Goal: Find specific fact: Find specific fact

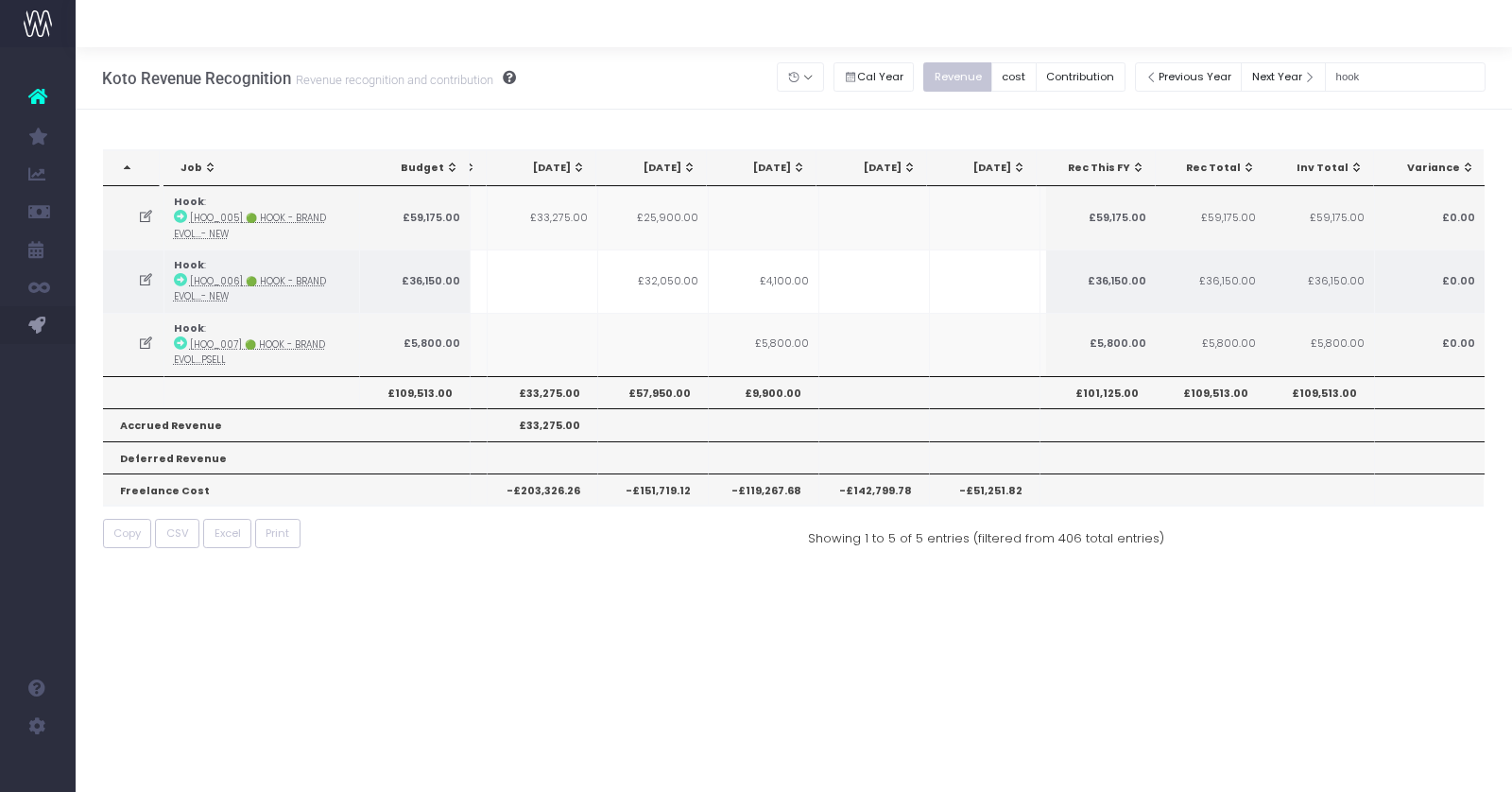
scroll to position [0, 58]
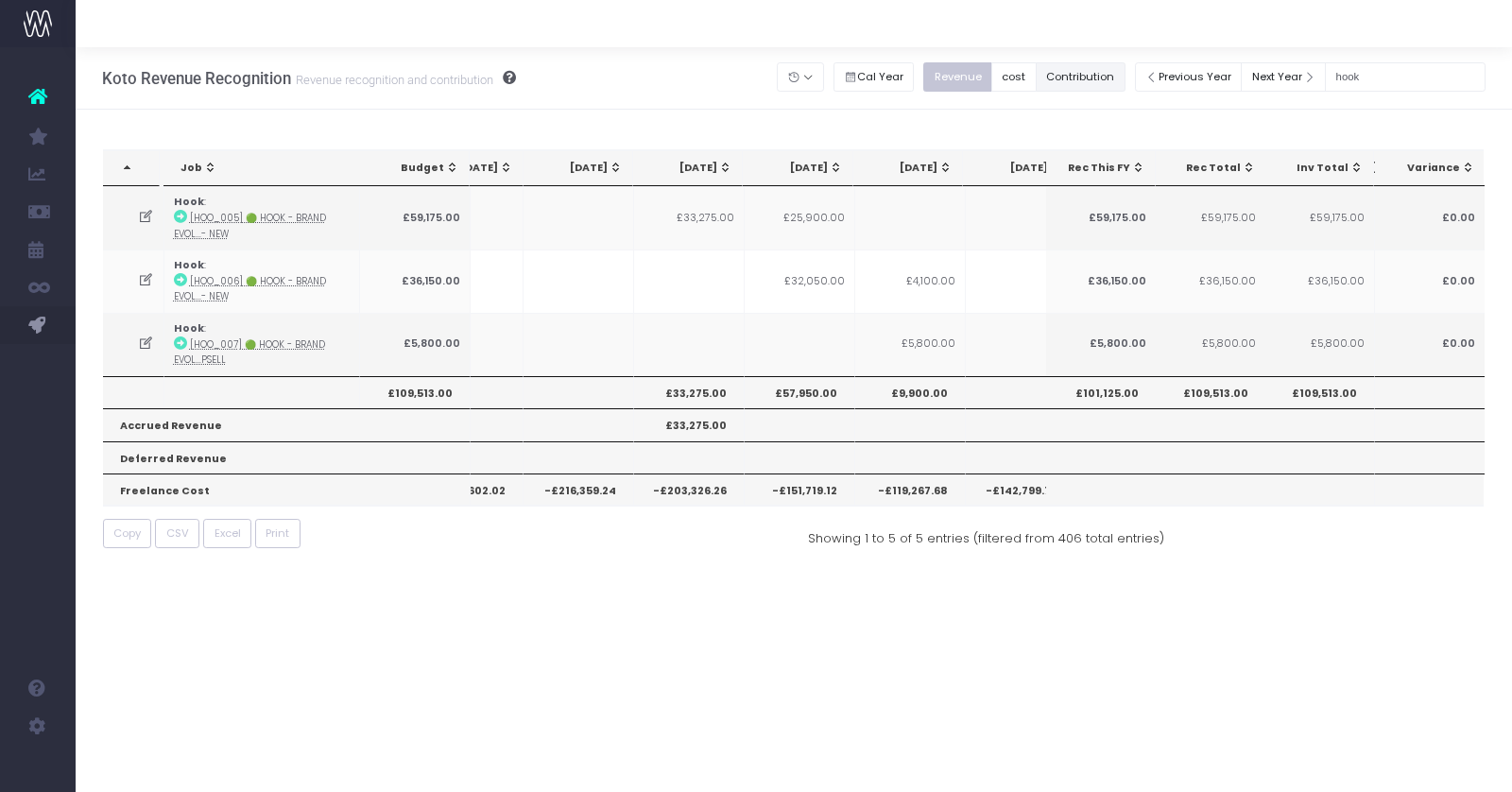
drag, startPoint x: 1079, startPoint y: 77, endPoint x: 1428, endPoint y: 65, distance: 349.2
click at [1079, 77] on button "Contribution" at bounding box center [1081, 77] width 89 height 29
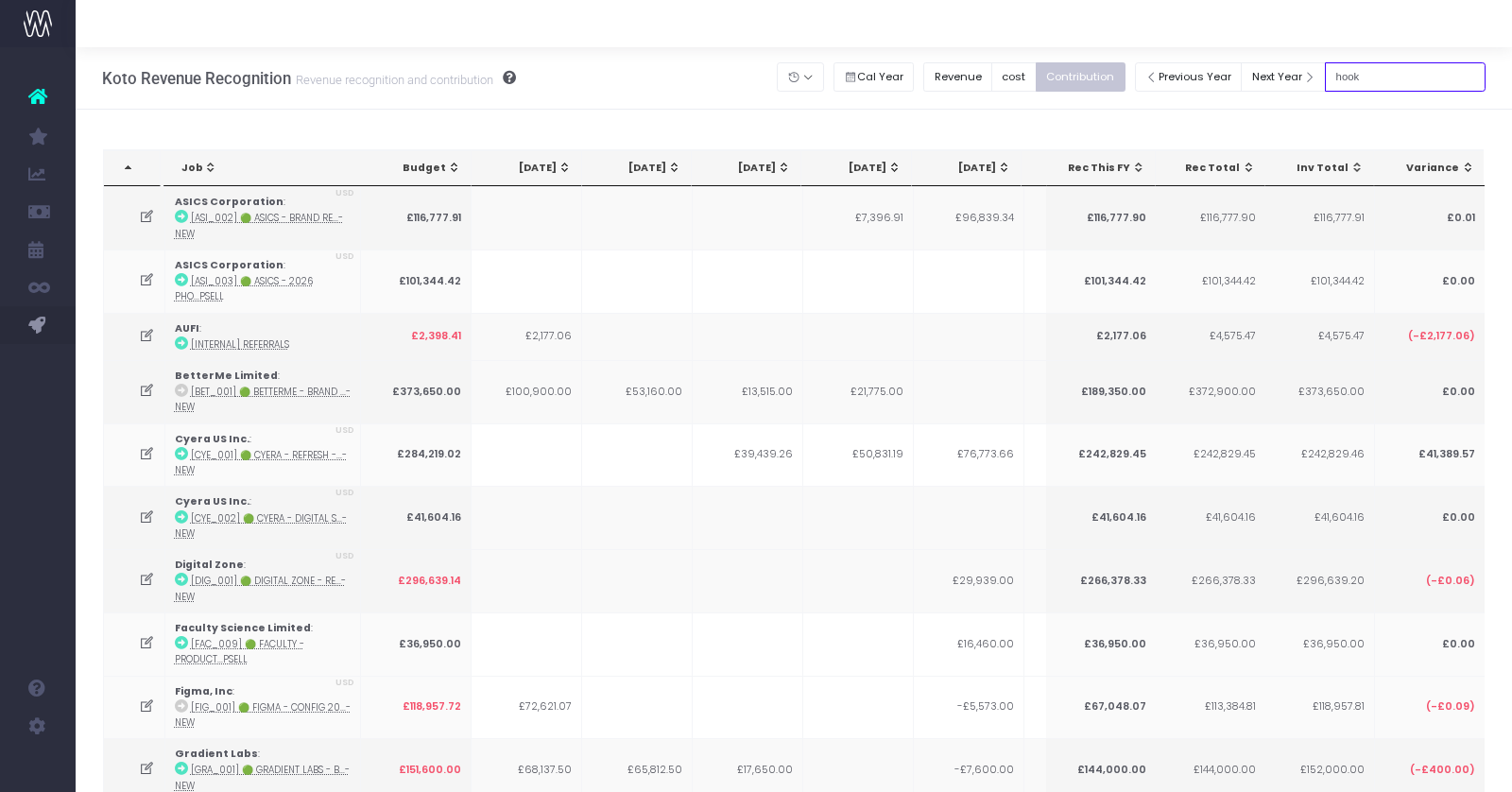
click at [1401, 77] on input "hook" at bounding box center [1405, 77] width 160 height 29
type input "h"
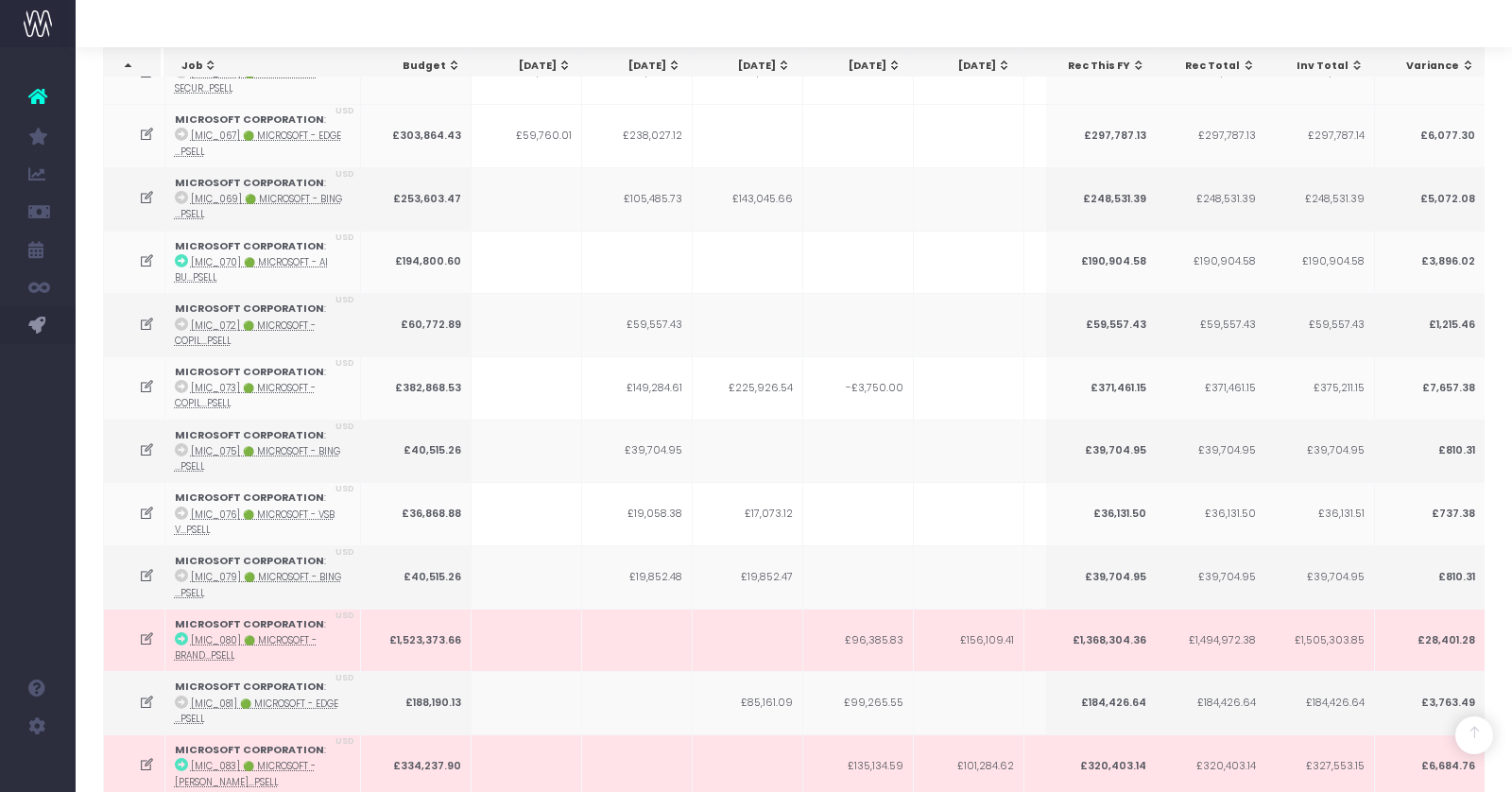
scroll to position [1023, 0]
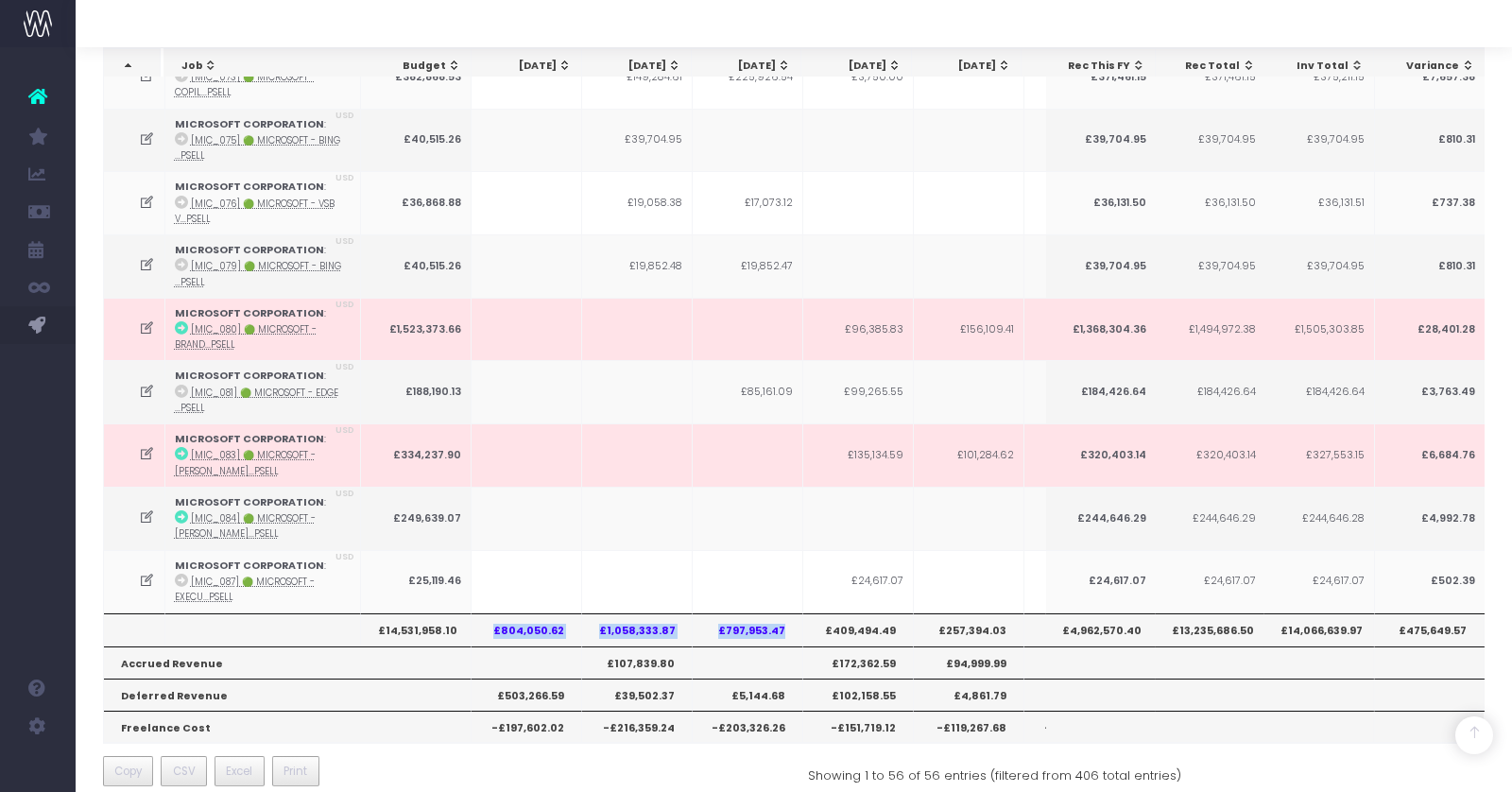
drag, startPoint x: 499, startPoint y: 610, endPoint x: 787, endPoint y: 609, distance: 288.0
click at [787, 613] on tr "£14,531,958.10 £804,050.62 £1,058,333.87 £797,953.47 £409,494.49 £257,394.03 £8…" at bounding box center [1172, 629] width 2137 height 32
copy tr "£804,050.62 £1,058,333.87 £797,953.47"
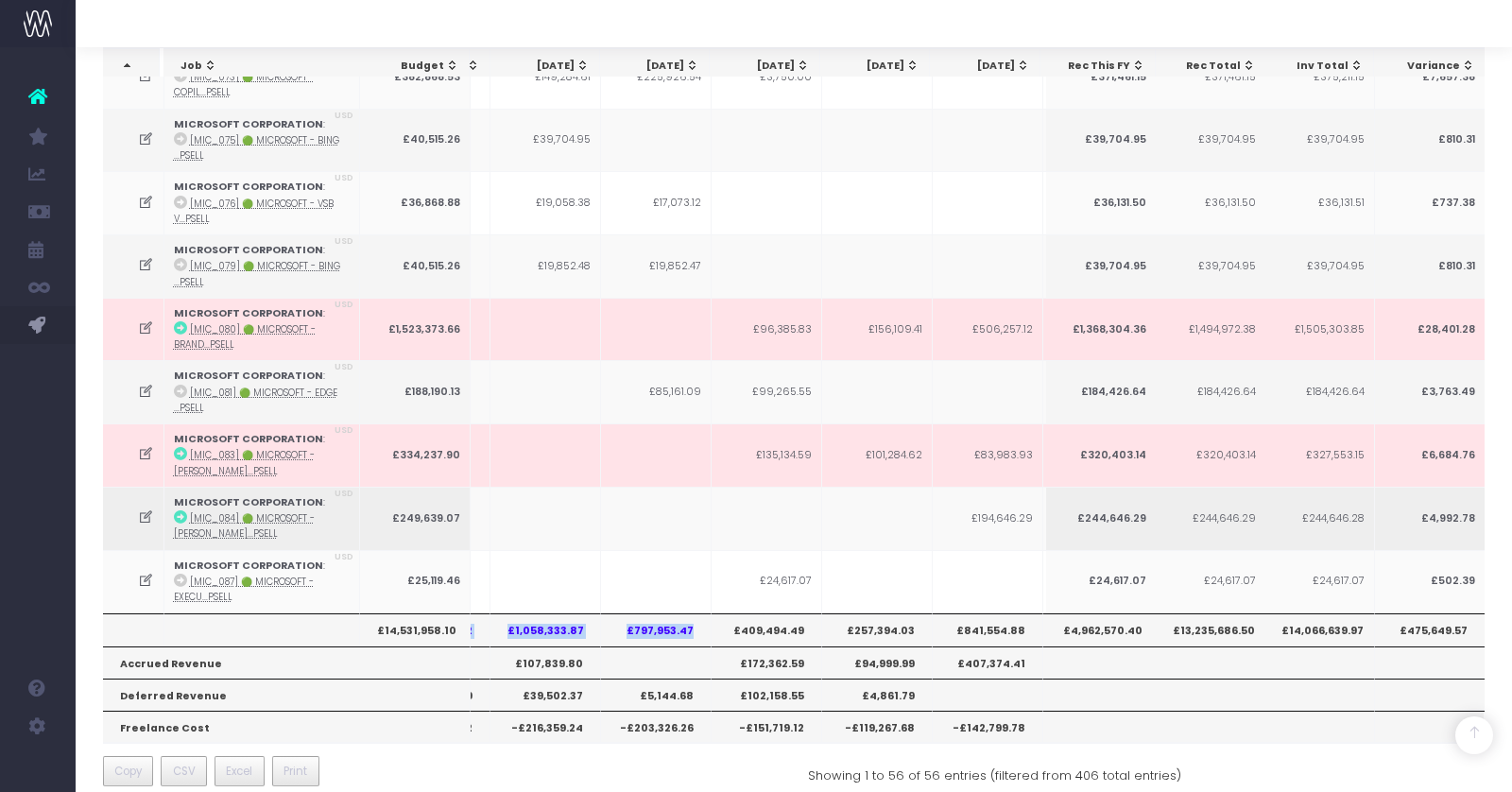
scroll to position [0, 149]
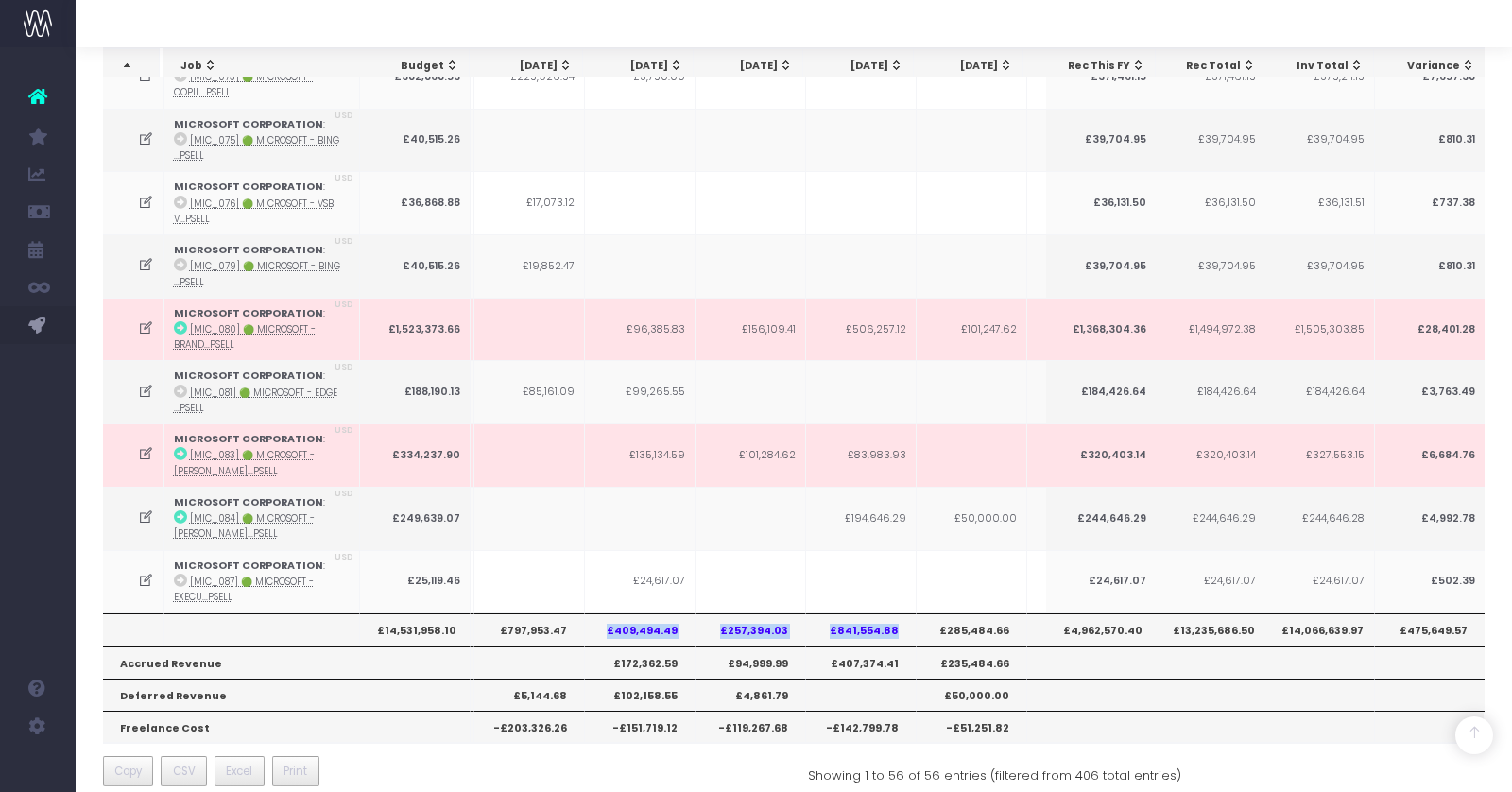
drag, startPoint x: 611, startPoint y: 608, endPoint x: 896, endPoint y: 607, distance: 285.0
click at [896, 613] on tr "£14,531,958.10 £804,050.62 £1,058,333.87 £797,953.47 £409,494.49 £257,394.03 £8…" at bounding box center [954, 629] width 2137 height 32
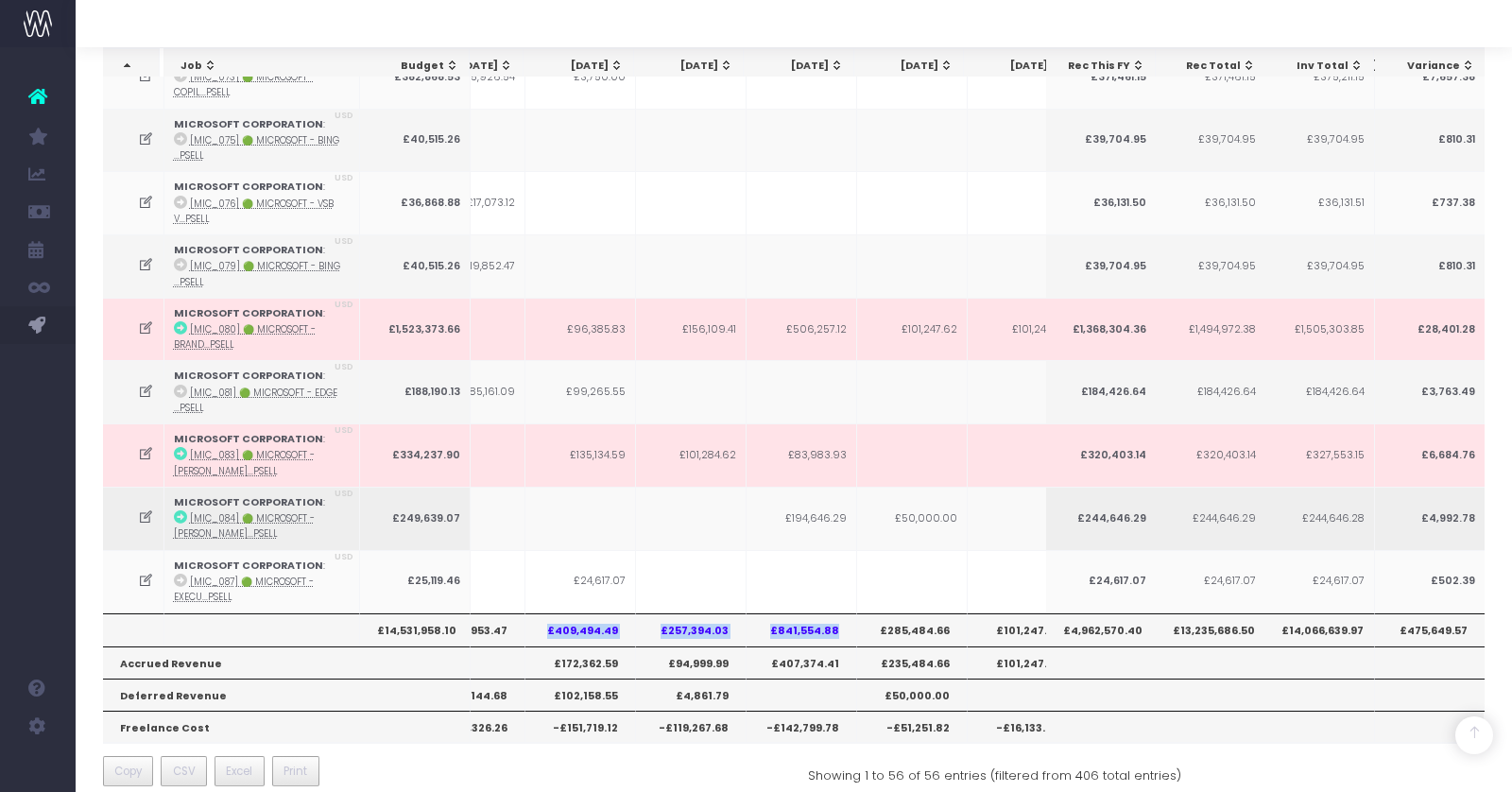
copy tr "£409,494.49 £257,394.03 £841,554.88"
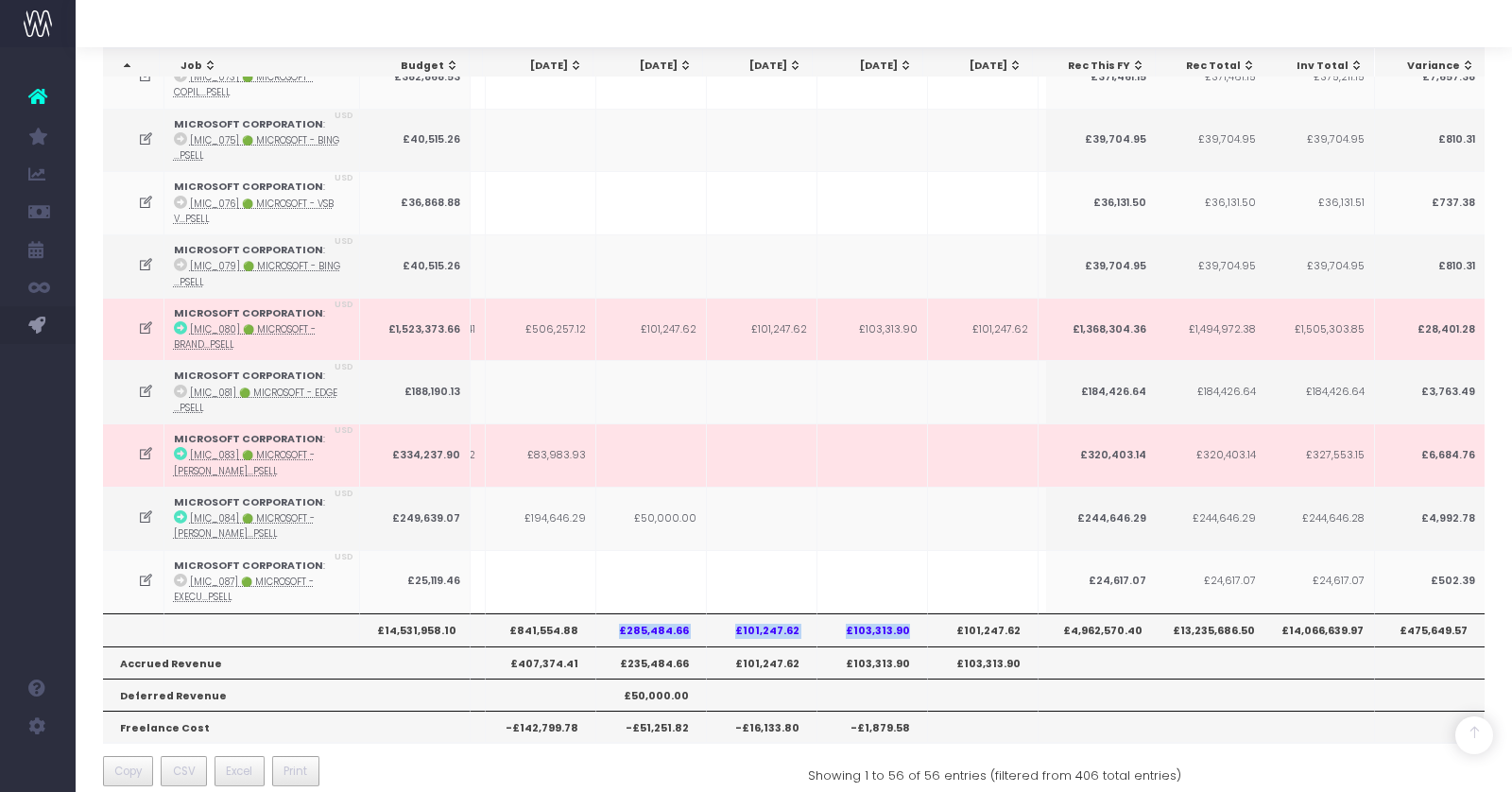
drag, startPoint x: 620, startPoint y: 612, endPoint x: 906, endPoint y: 612, distance: 286.0
click at [906, 613] on tr "£14,531,958.10 £804,050.62 £1,058,333.87 £797,953.47 £409,494.49 £257,394.03 £8…" at bounding box center [633, 629] width 2137 height 32
copy tr "£285,484.66 £101,247.62 £103,313.90"
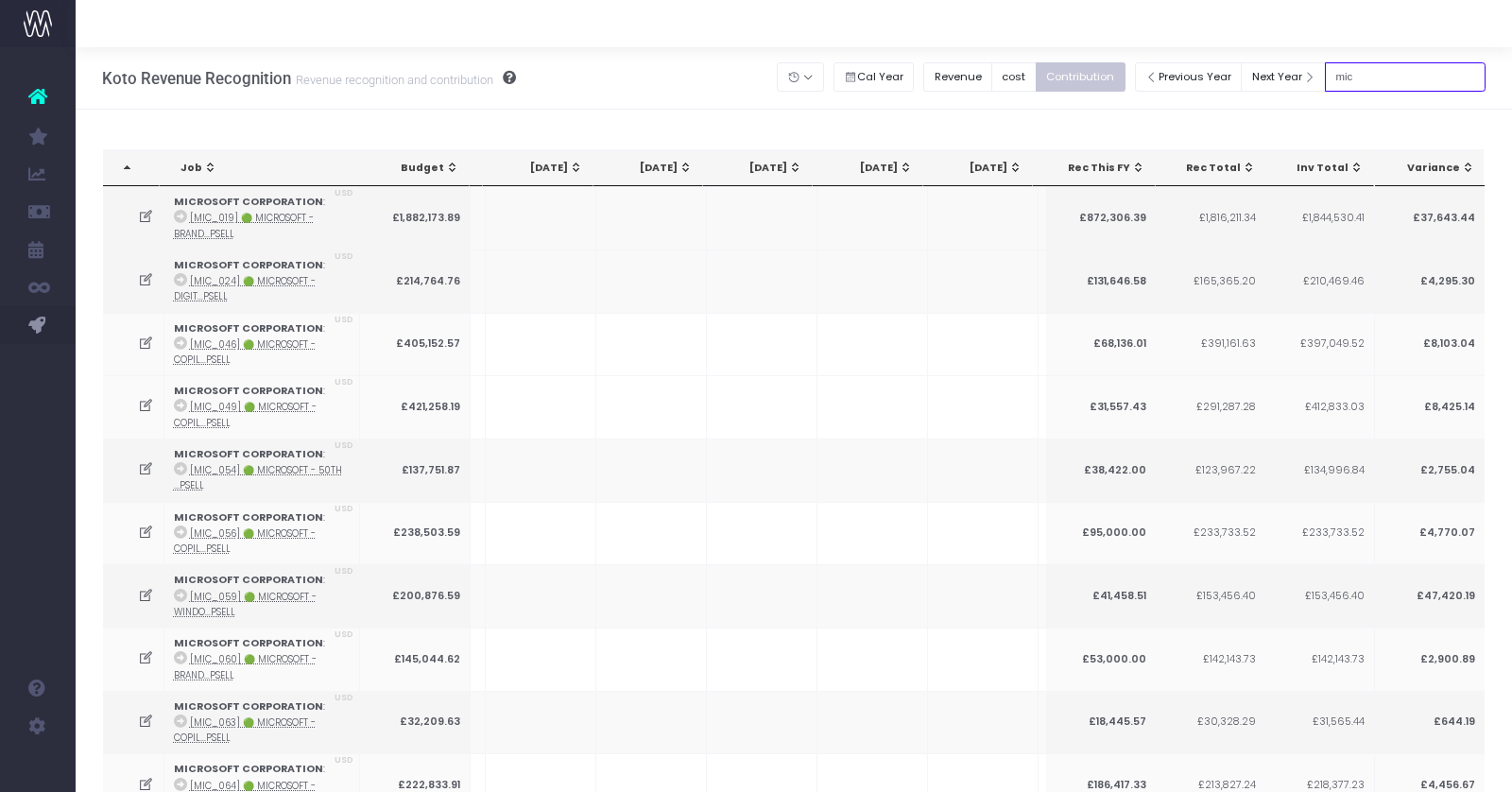
click at [1392, 82] on input "mic" at bounding box center [1405, 77] width 160 height 29
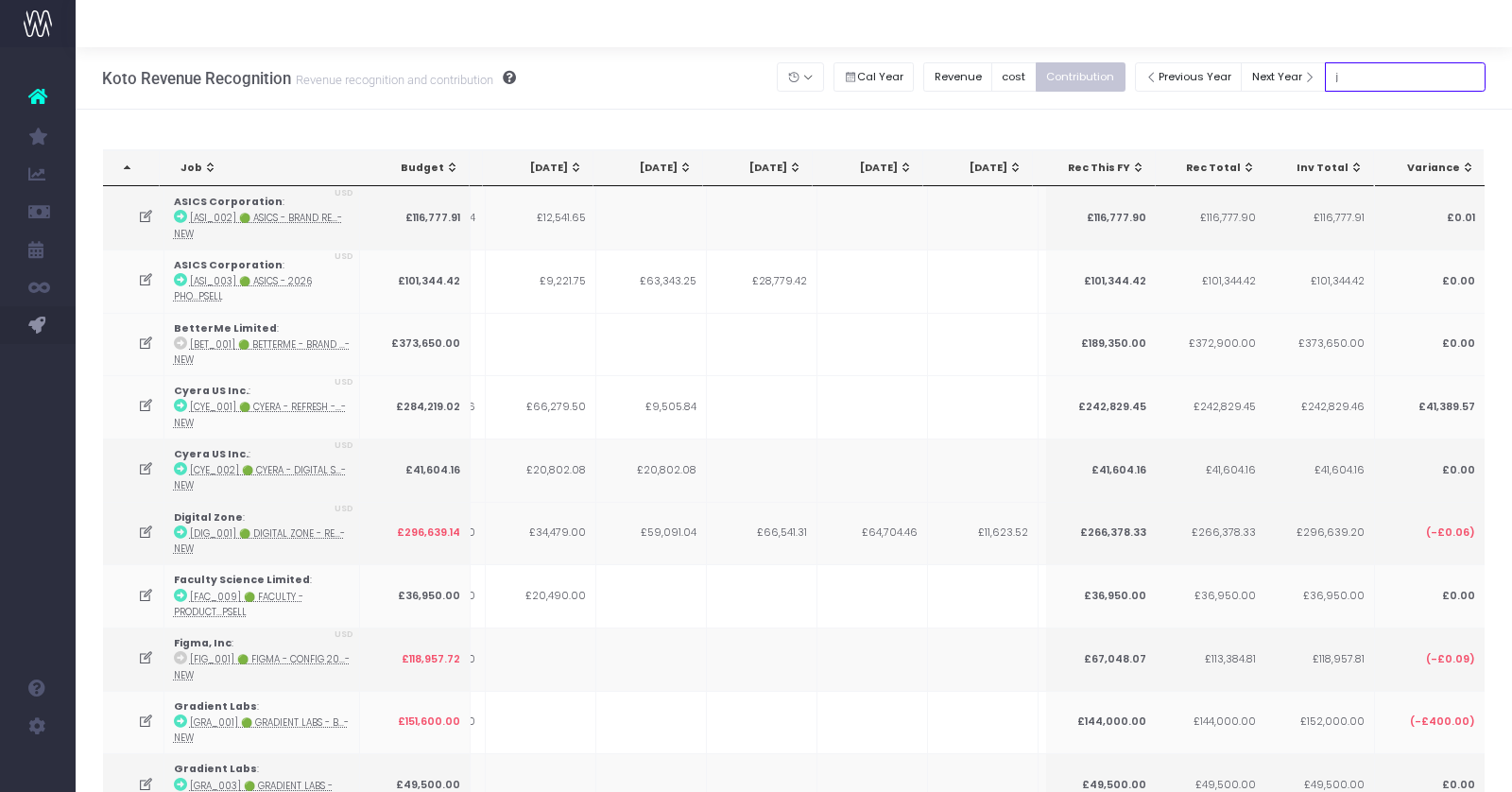
type input "JP mor"
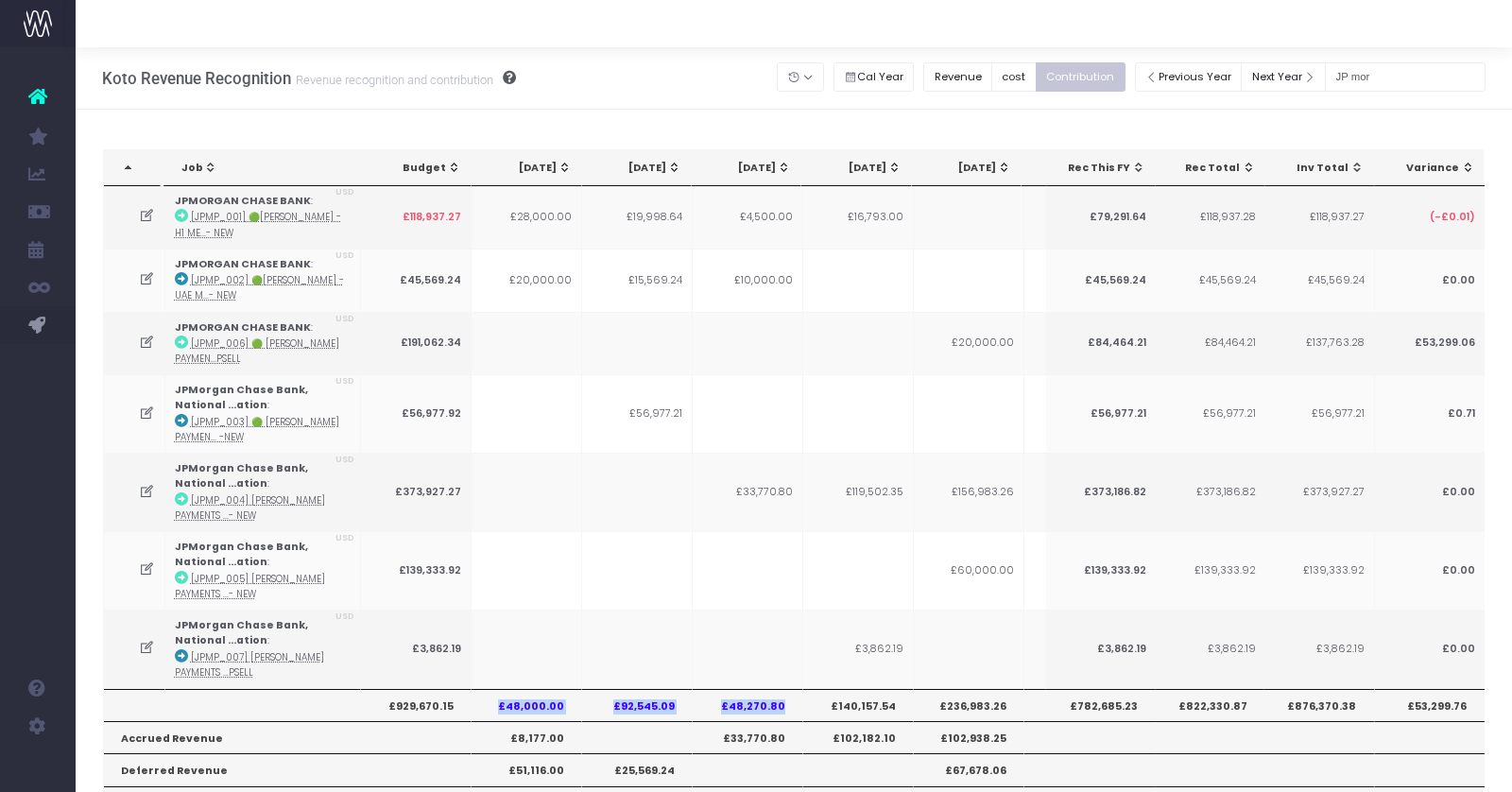
drag, startPoint x: 499, startPoint y: 700, endPoint x: 784, endPoint y: 698, distance: 285.0
click at [784, 698] on tr "£929,670.15 £48,000.00 £92,545.09 £48,270.80 £140,157.54 £236,983.26 £149,260.1…" at bounding box center [1172, 705] width 2137 height 32
copy tr "£48,000.00 £92,545.09 £48,270.80"
